Goal: Information Seeking & Learning: Learn about a topic

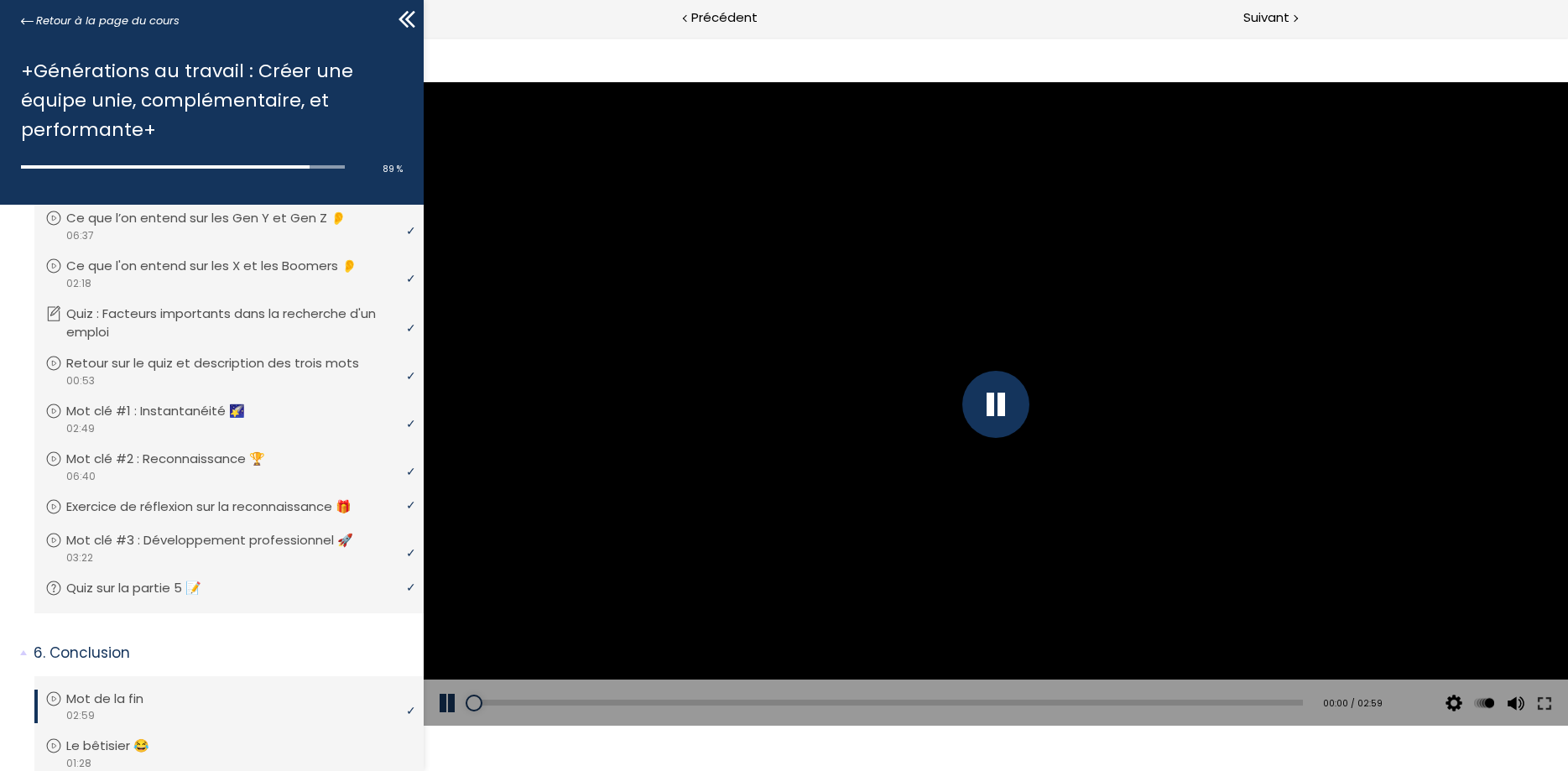
click at [998, 406] on div at bounding box center [996, 405] width 67 height 67
click at [997, 409] on div at bounding box center [996, 405] width 67 height 67
click at [949, 56] on div "Click for sound @keyframes VOLUME_SMALL_WAVE_FLASH { 0% { opacity: 0; } 33% { o…" at bounding box center [995, 404] width 1144 height 734
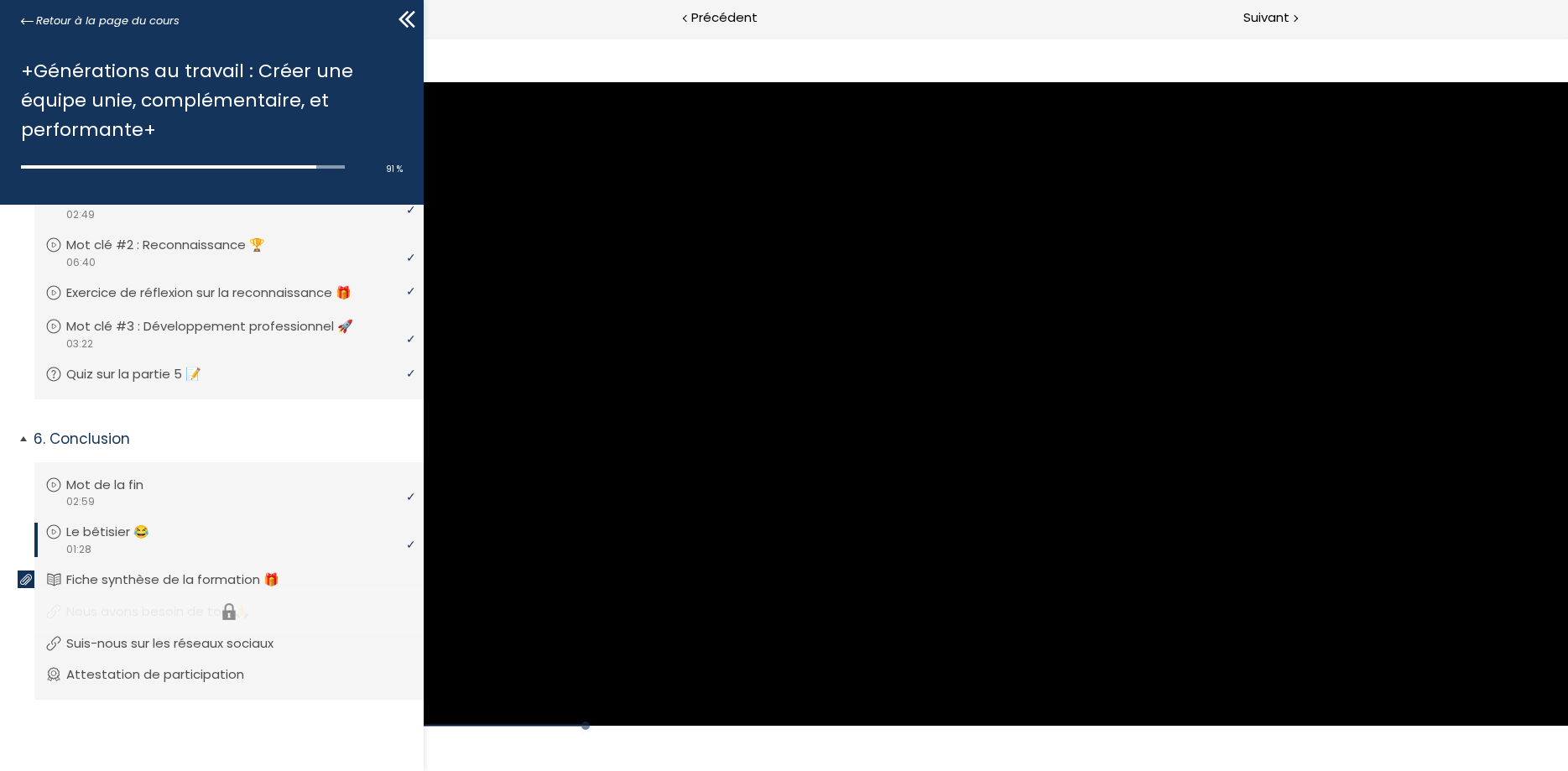
click at [135, 616] on li "Vous devez avoir terminé l'unité (Nous avons besoin de toi ! 🙏) pour pouvoir co…" at bounding box center [229, 611] width 389 height 45
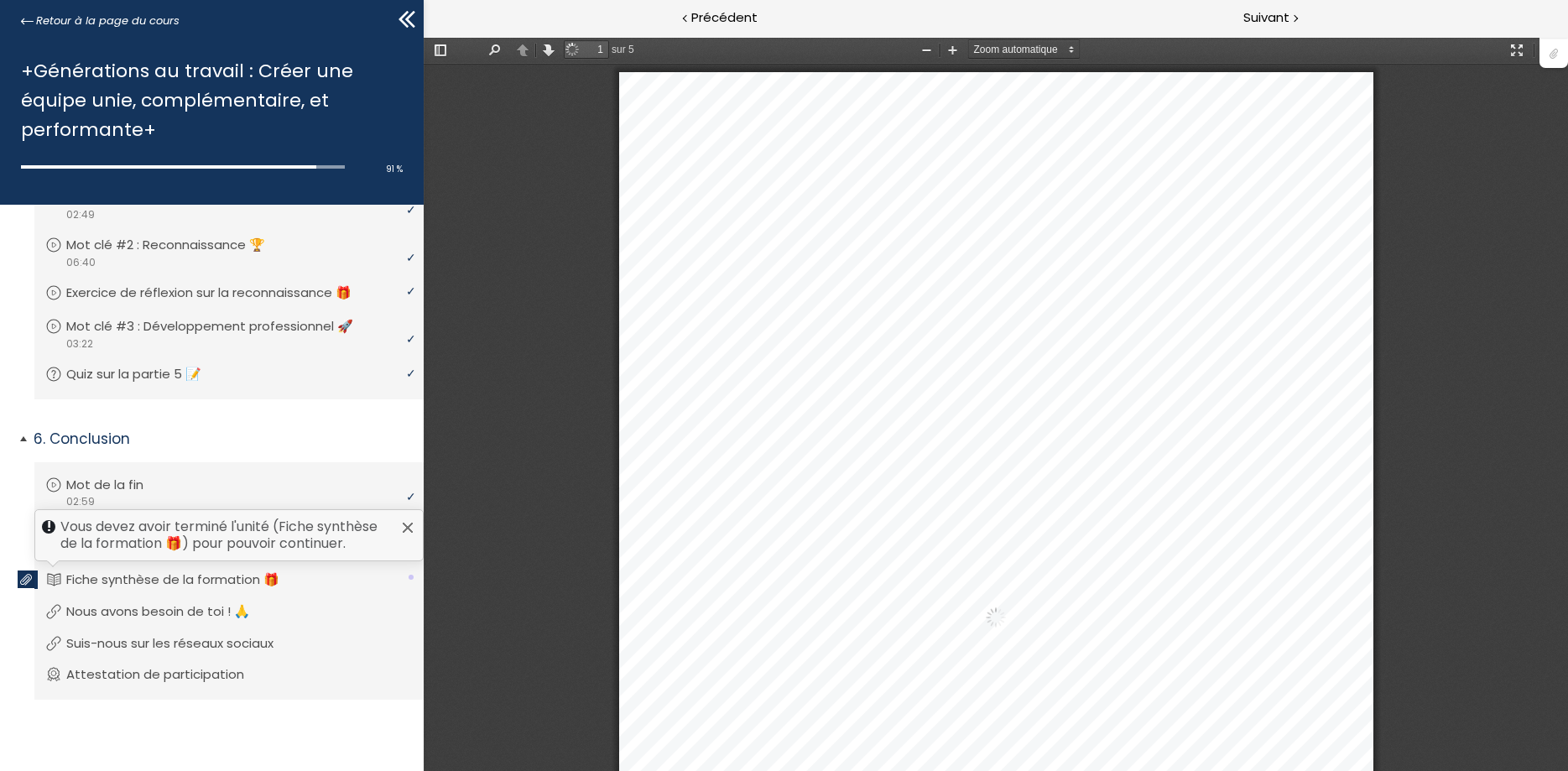
scroll to position [9, 0]
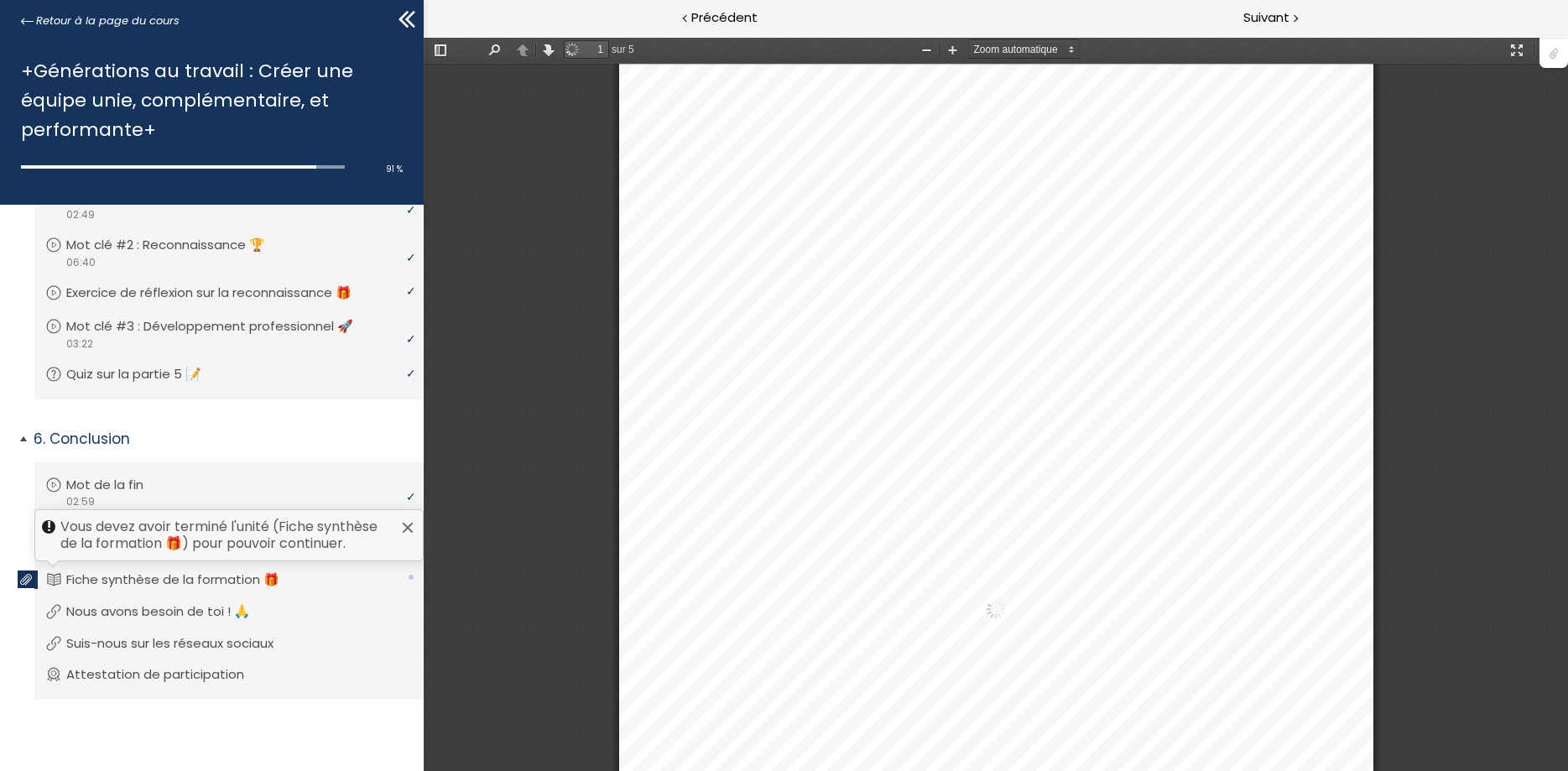
click at [139, 579] on p "Fiche synthèse de la formation 🎁" at bounding box center [185, 579] width 238 height 18
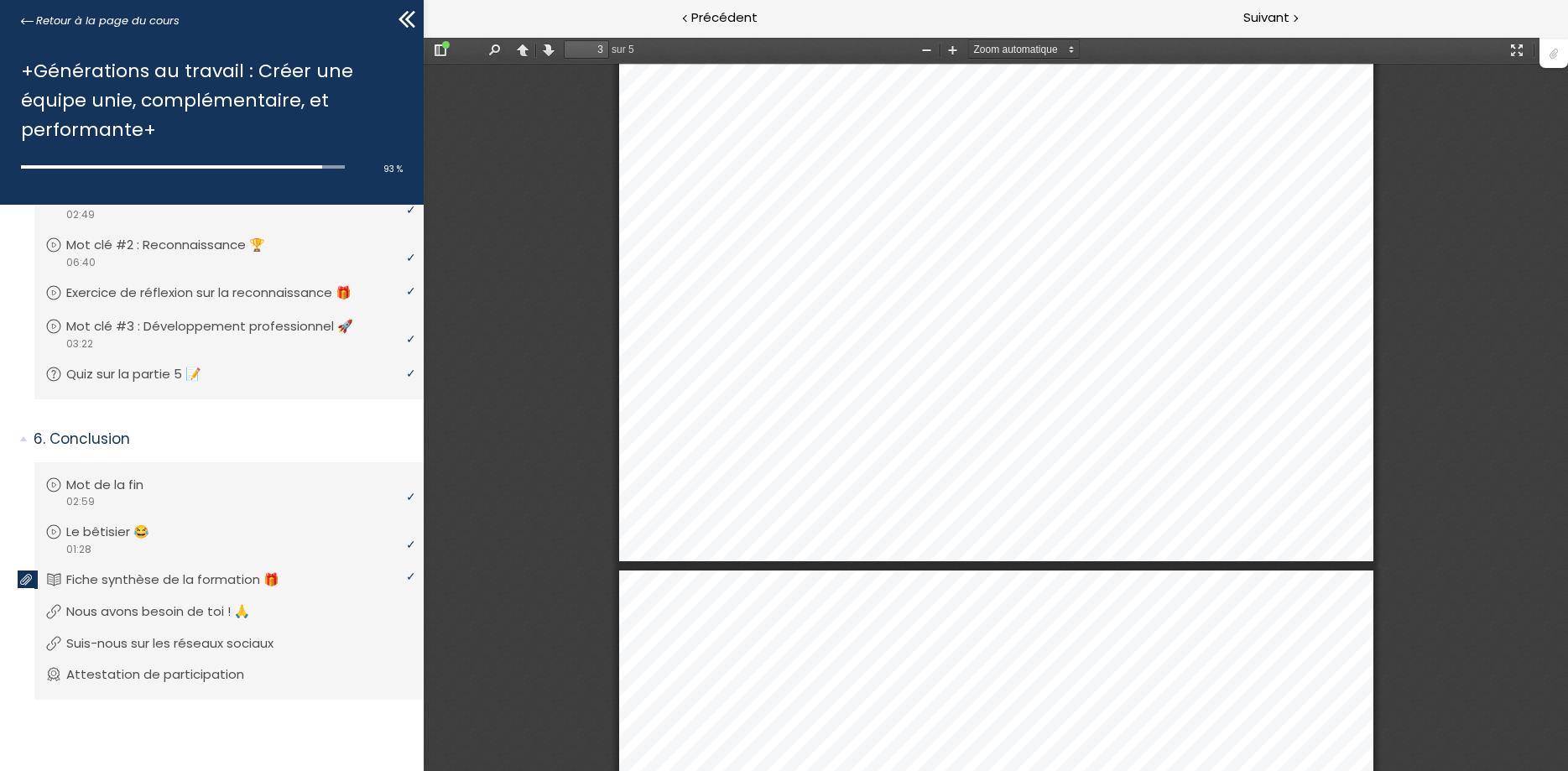
scroll to position [2022, 0]
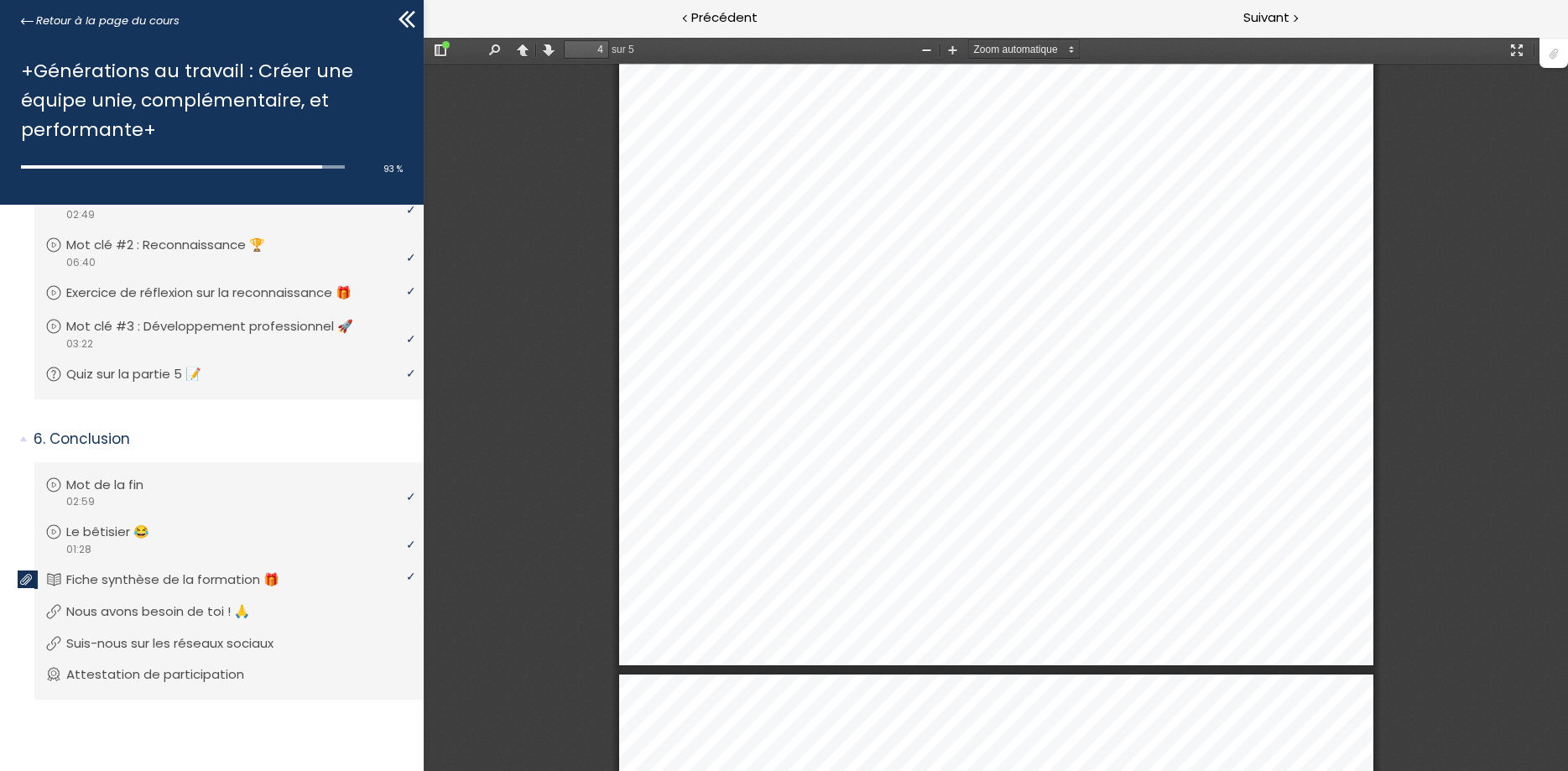
type input "5"
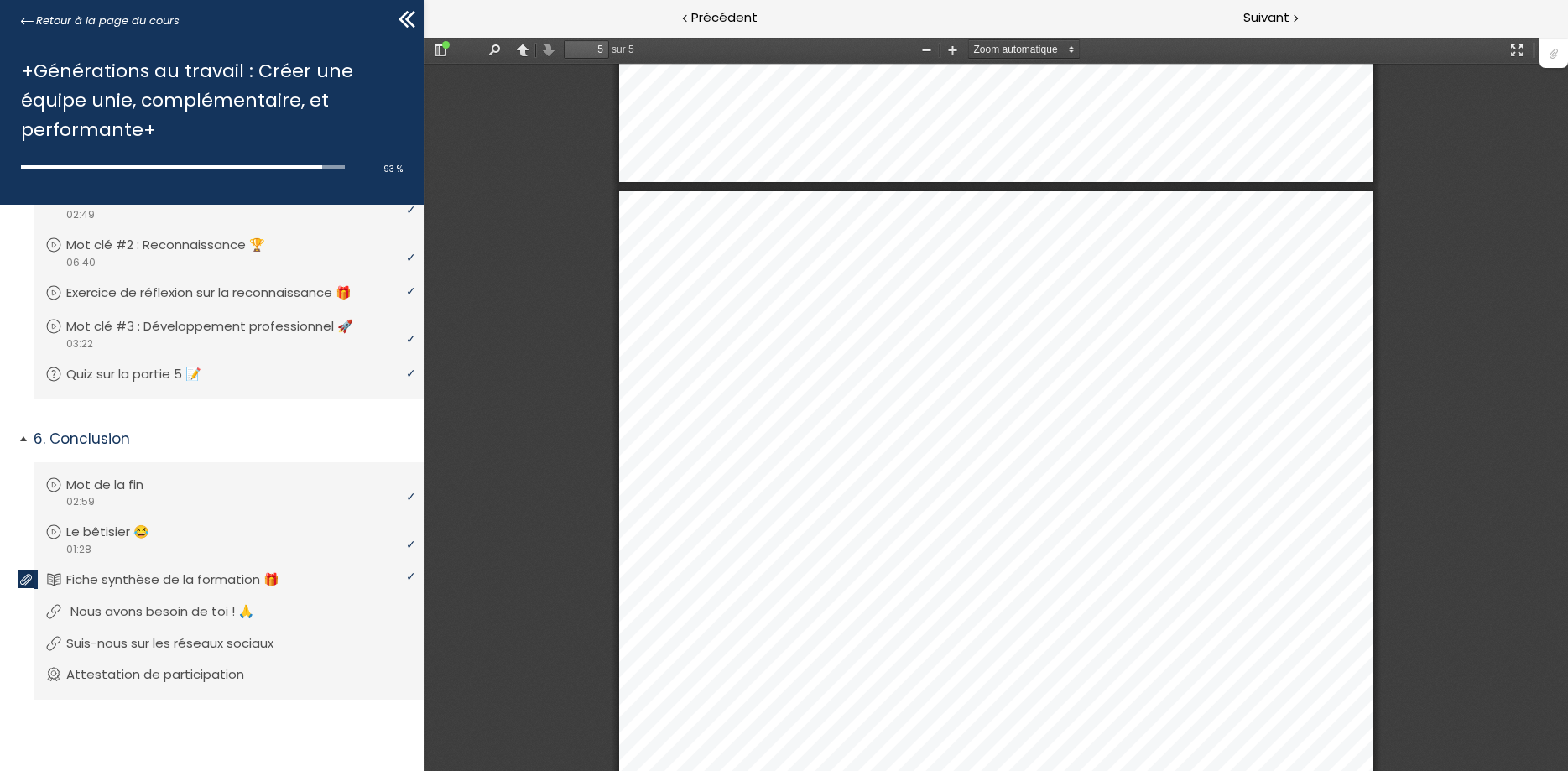
click at [166, 612] on p "Nous avons besoin de toi ! 🙏" at bounding box center [174, 611] width 209 height 18
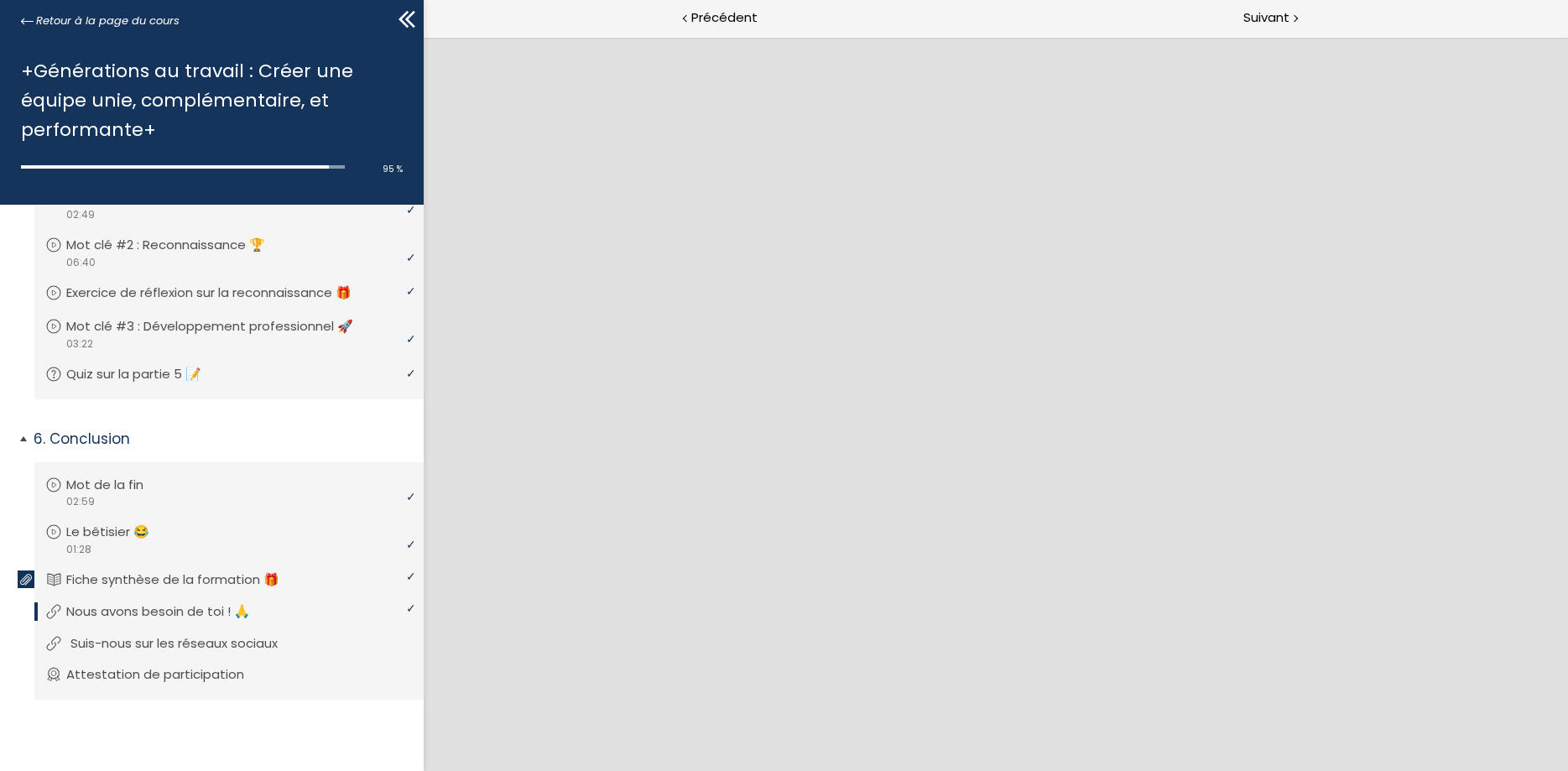
click at [156, 645] on p "Suis-nous sur les réseaux sociaux" at bounding box center [186, 643] width 232 height 18
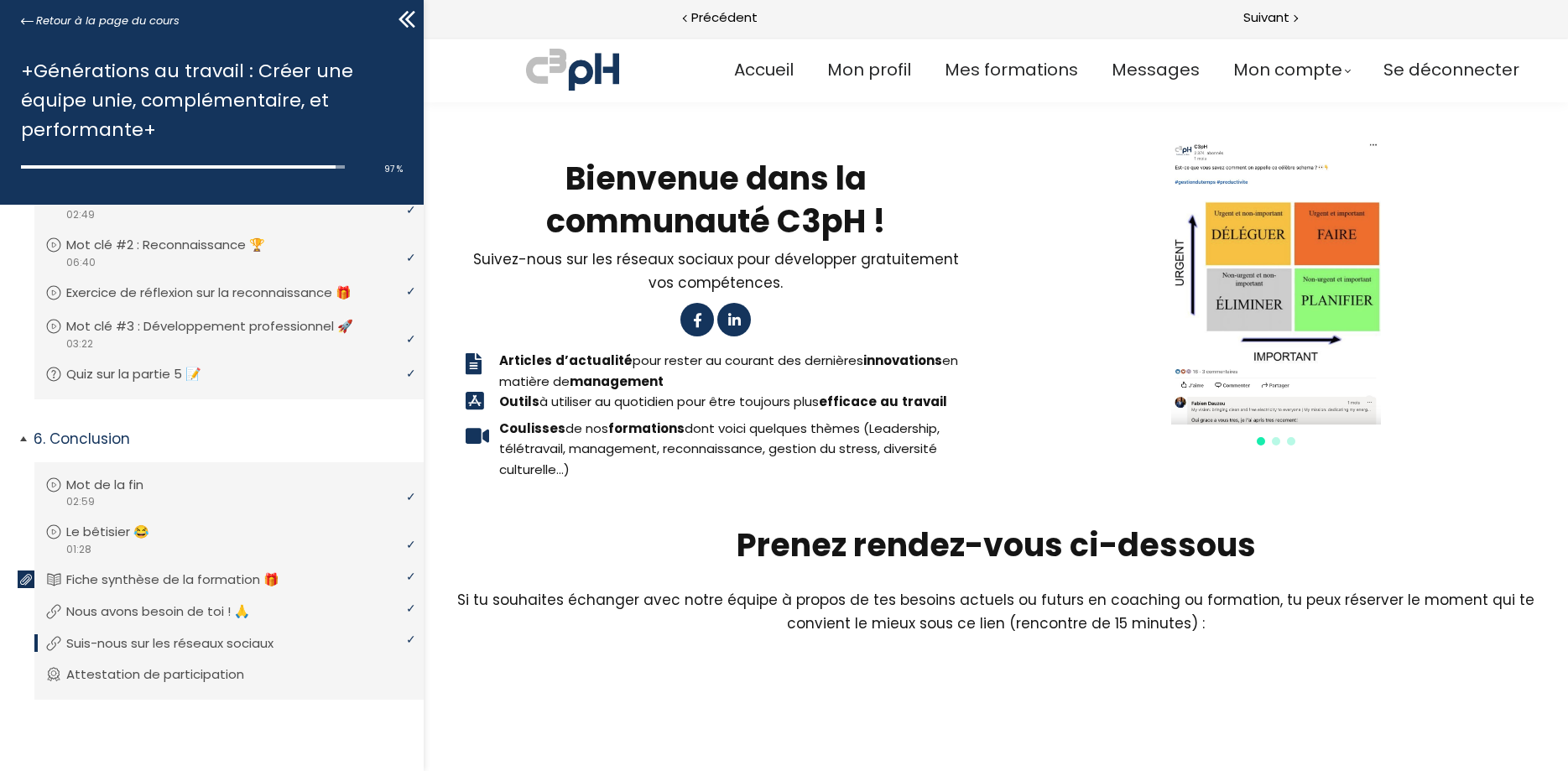
click at [697, 323] on span at bounding box center [697, 319] width 14 height 14
